Goal: Information Seeking & Learning: Understand process/instructions

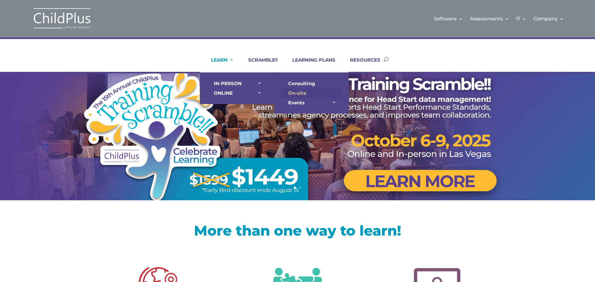
click at [306, 93] on link "On-site" at bounding box center [311, 93] width 62 height 10
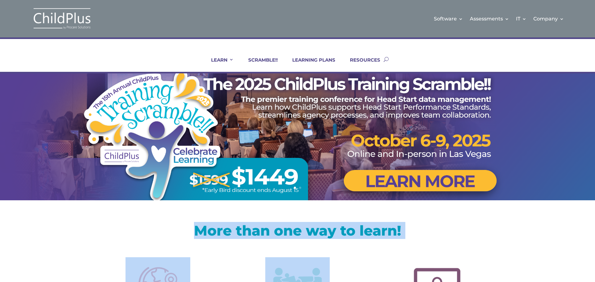
drag, startPoint x: 291, startPoint y: 278, endPoint x: 266, endPoint y: 297, distance: 31.2
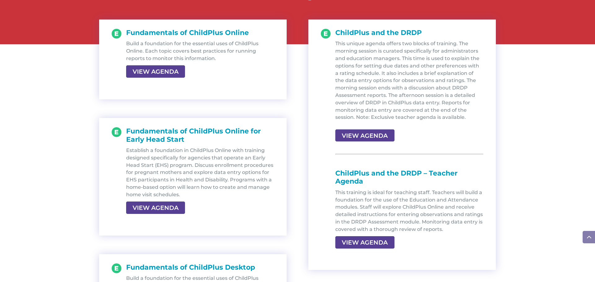
scroll to position [694, 0]
click at [159, 71] on link "VIEW AGENDA" at bounding box center [155, 71] width 58 height 11
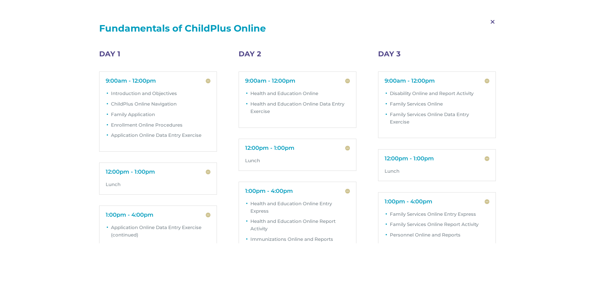
scroll to position [0, 0]
